Goal: Task Accomplishment & Management: Complete application form

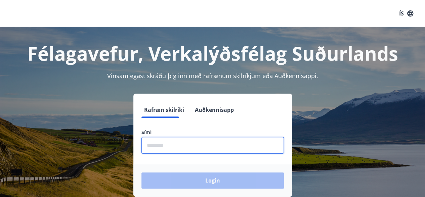
click at [226, 140] on input "phone" at bounding box center [213, 145] width 143 height 16
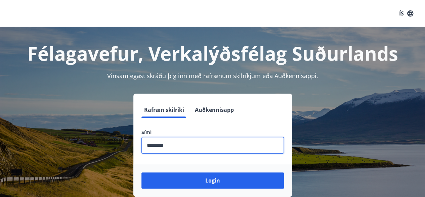
type input "********"
click at [142, 172] on button "Login" at bounding box center [213, 180] width 143 height 16
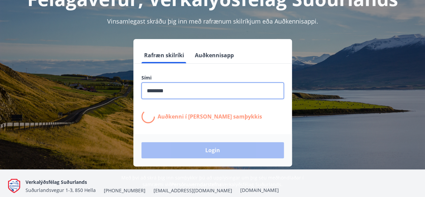
scroll to position [55, 0]
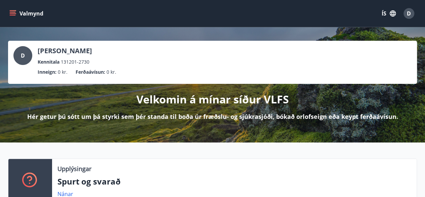
click at [12, 10] on icon "menu" at bounding box center [13, 10] width 7 height 1
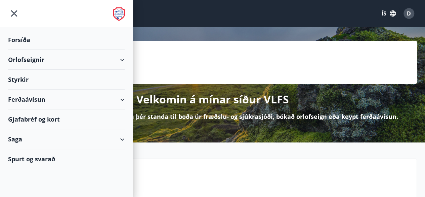
click at [22, 50] on div "Styrkir" at bounding box center [66, 40] width 117 height 20
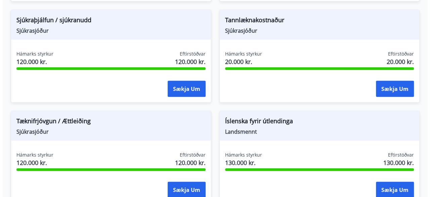
scroll to position [925, 0]
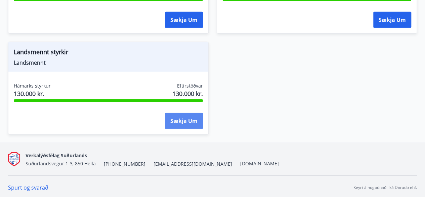
click at [184, 123] on button "Sækja um" at bounding box center [184, 121] width 38 height 16
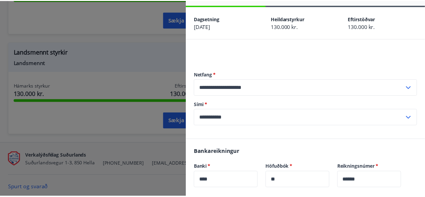
scroll to position [0, 0]
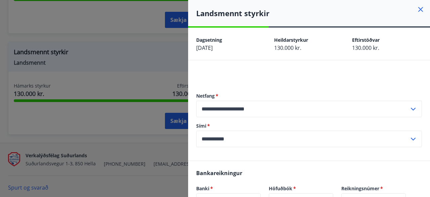
click at [243, 12] on h4 "Landsmennt styrkir" at bounding box center [313, 13] width 234 height 10
click at [417, 11] on icon at bounding box center [421, 9] width 8 height 8
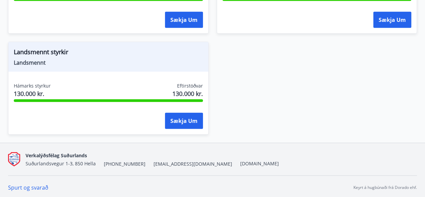
click at [42, 48] on span "Landsmennt styrkir" at bounding box center [108, 52] width 189 height 11
click at [45, 59] on span "Landsmennt" at bounding box center [108, 62] width 189 height 7
click at [30, 62] on span "Landsmennt" at bounding box center [108, 62] width 189 height 7
click at [34, 54] on span "Landsmennt styrkir" at bounding box center [108, 52] width 189 height 11
click at [53, 51] on span "Landsmennt styrkir" at bounding box center [108, 52] width 189 height 11
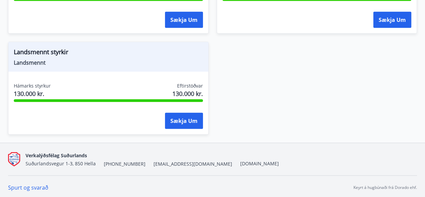
click at [69, 113] on div "Sækja um" at bounding box center [108, 121] width 189 height 17
click at [171, 92] on div "Hámarks styrkur 130.000 kr. Eftirstöðvar 130.000 kr." at bounding box center [108, 90] width 189 height 17
click at [198, 99] on div at bounding box center [108, 100] width 189 height 3
click at [112, 123] on div "Sækja um" at bounding box center [108, 121] width 189 height 17
click at [5, 53] on div "Landsmennt styrkir Landsmennt Hámarks styrkur 130.000 kr. Eftirstöðvar 130.000 …" at bounding box center [104, 84] width 209 height 101
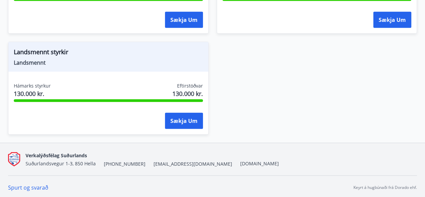
click at [41, 42] on div "Landsmennt styrkir Landsmennt" at bounding box center [108, 57] width 200 height 30
click at [39, 47] on span "Landsmennt styrkir" at bounding box center [108, 52] width 189 height 11
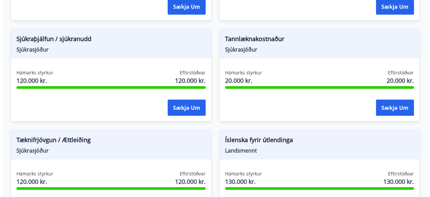
scroll to position [925, 0]
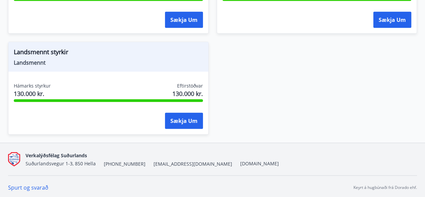
click at [173, 127] on div "Sækja um" at bounding box center [184, 121] width 38 height 17
click at [177, 118] on button "Sækja um" at bounding box center [184, 121] width 38 height 16
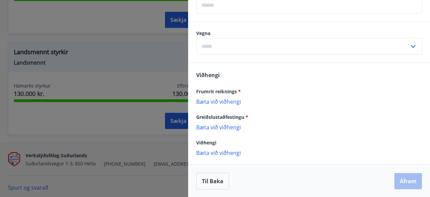
scroll to position [236, 0]
click at [372, 45] on input "text" at bounding box center [302, 47] width 213 height 16
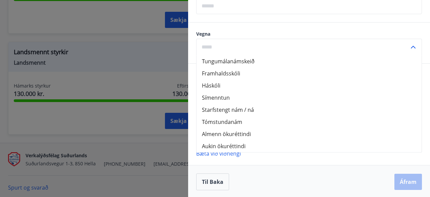
scroll to position [237, 0]
click at [247, 41] on input "text" at bounding box center [302, 46] width 213 height 16
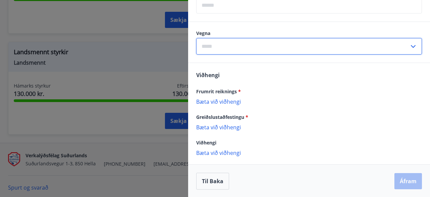
click at [410, 43] on icon at bounding box center [414, 46] width 8 height 8
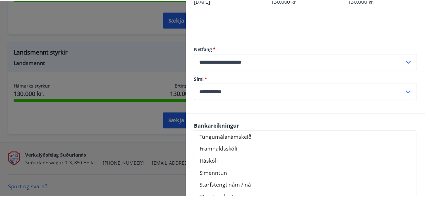
scroll to position [0, 0]
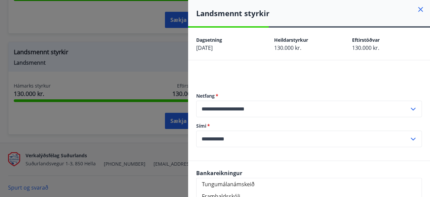
click at [417, 8] on icon at bounding box center [421, 9] width 8 height 8
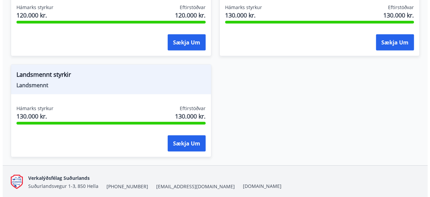
scroll to position [904, 0]
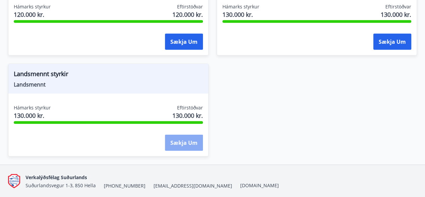
click at [184, 145] on button "Sækja um" at bounding box center [184, 143] width 38 height 16
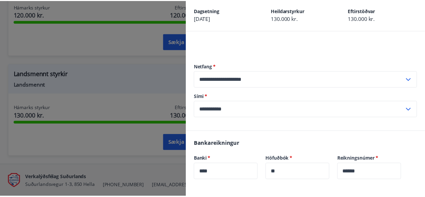
scroll to position [0, 0]
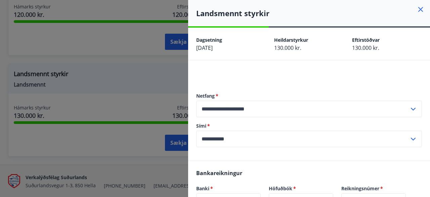
click at [419, 7] on icon at bounding box center [421, 9] width 5 height 5
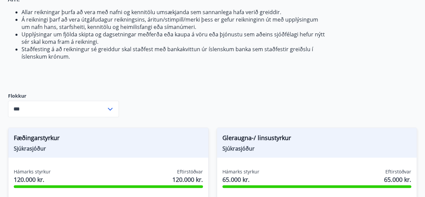
scroll to position [125, 0]
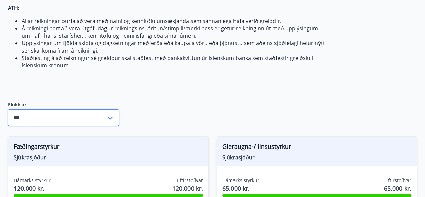
click at [85, 118] on input "***" at bounding box center [57, 117] width 98 height 16
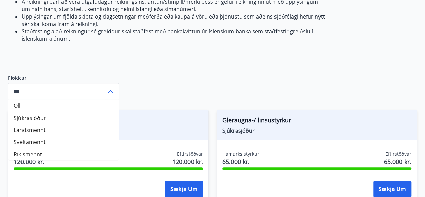
scroll to position [152, 0]
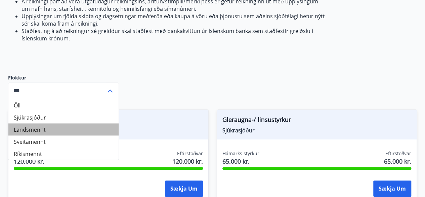
click at [41, 131] on li "Landsmennt" at bounding box center [63, 129] width 110 height 12
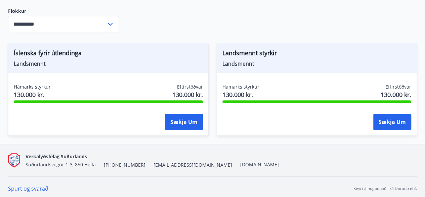
scroll to position [221, 0]
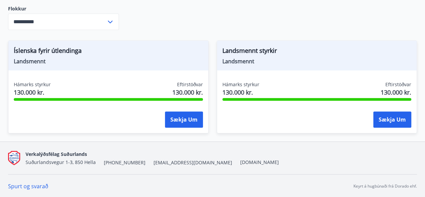
click at [100, 28] on input "**********" at bounding box center [57, 21] width 98 height 16
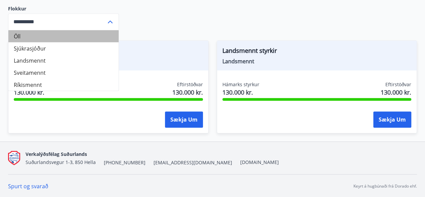
click at [44, 33] on li "Öll" at bounding box center [63, 36] width 110 height 12
type input "***"
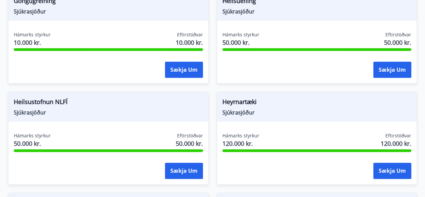
scroll to position [372, 0]
